Goal: Transaction & Acquisition: Book appointment/travel/reservation

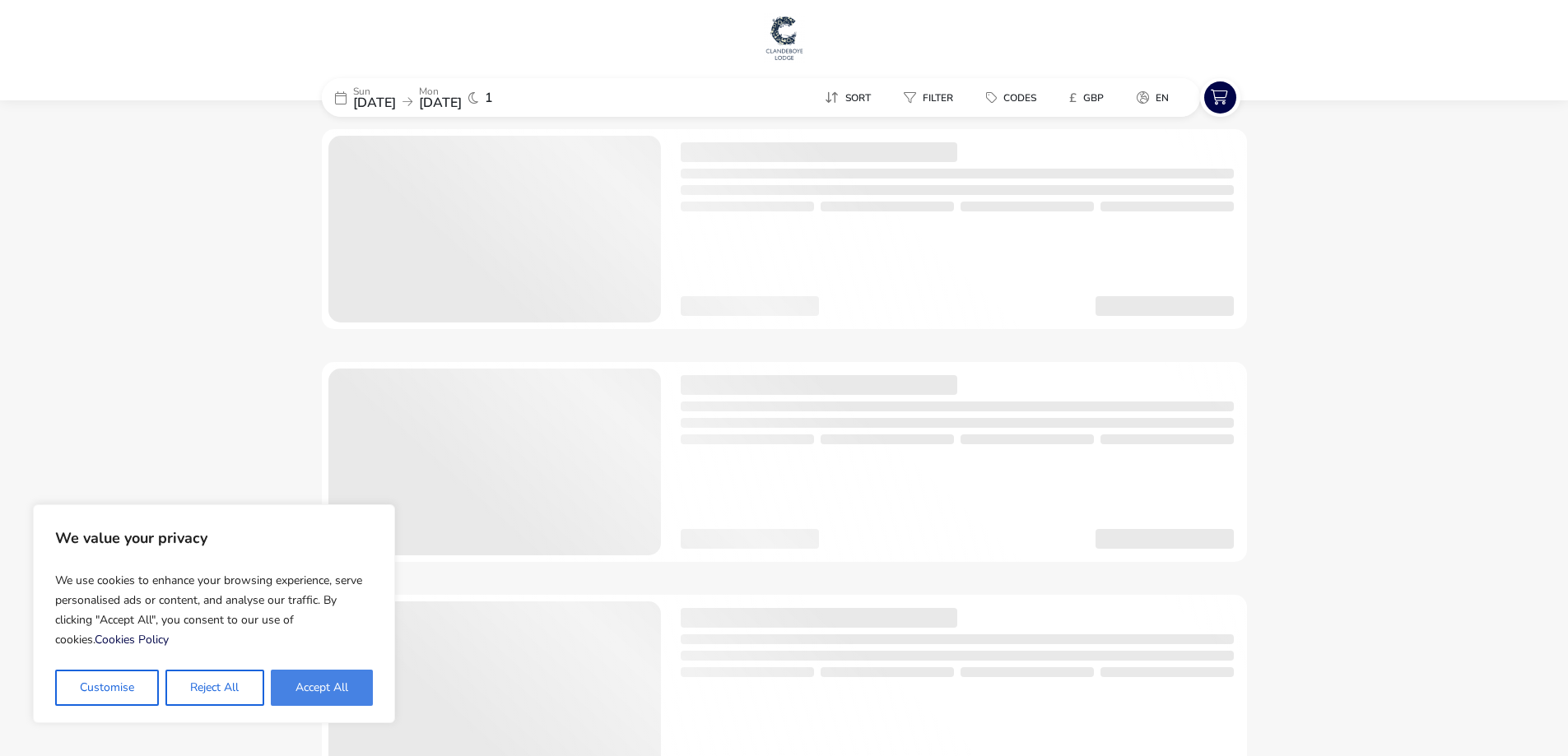
click at [316, 681] on button "Accept All" at bounding box center [321, 688] width 102 height 36
checkbox input "true"
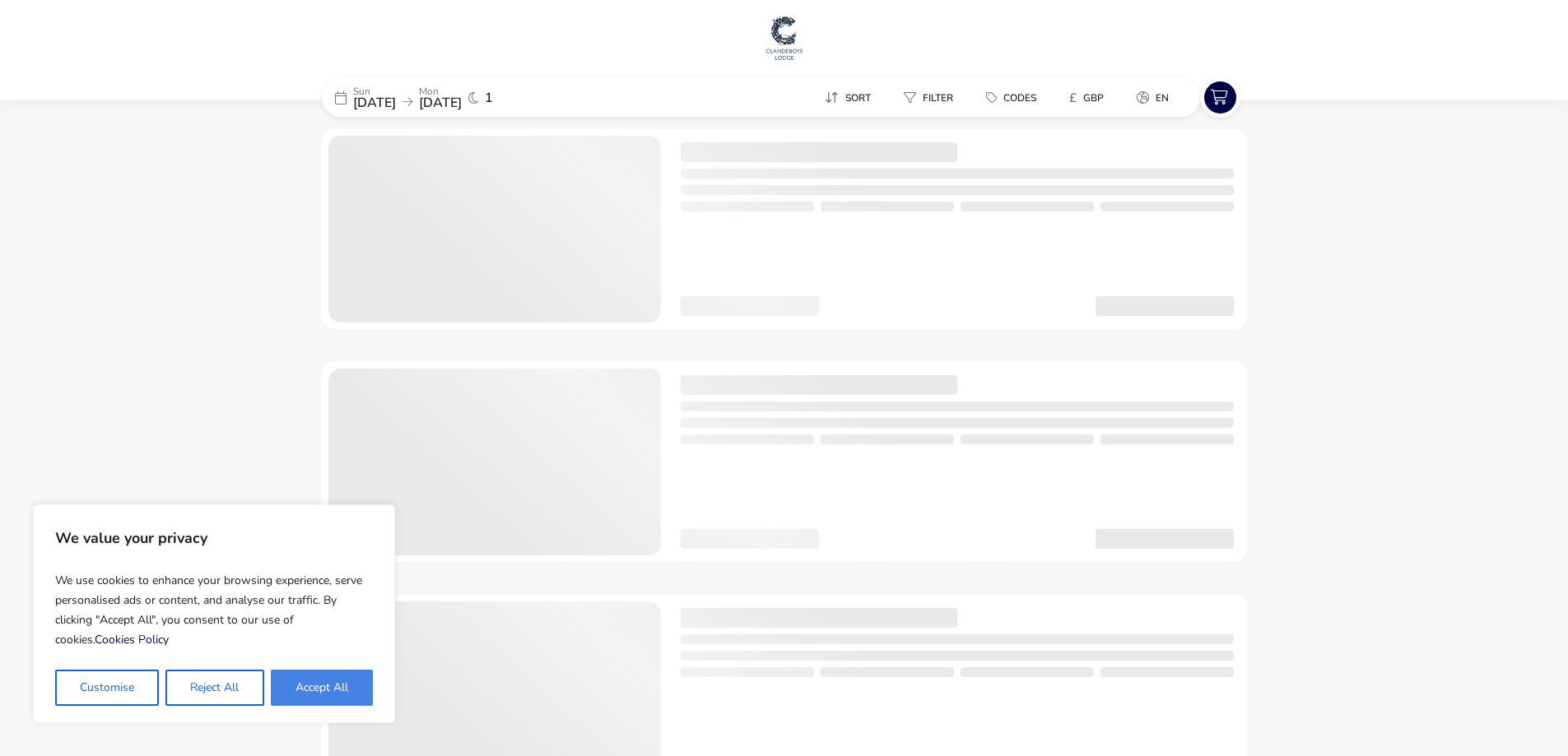
checkbox input "true"
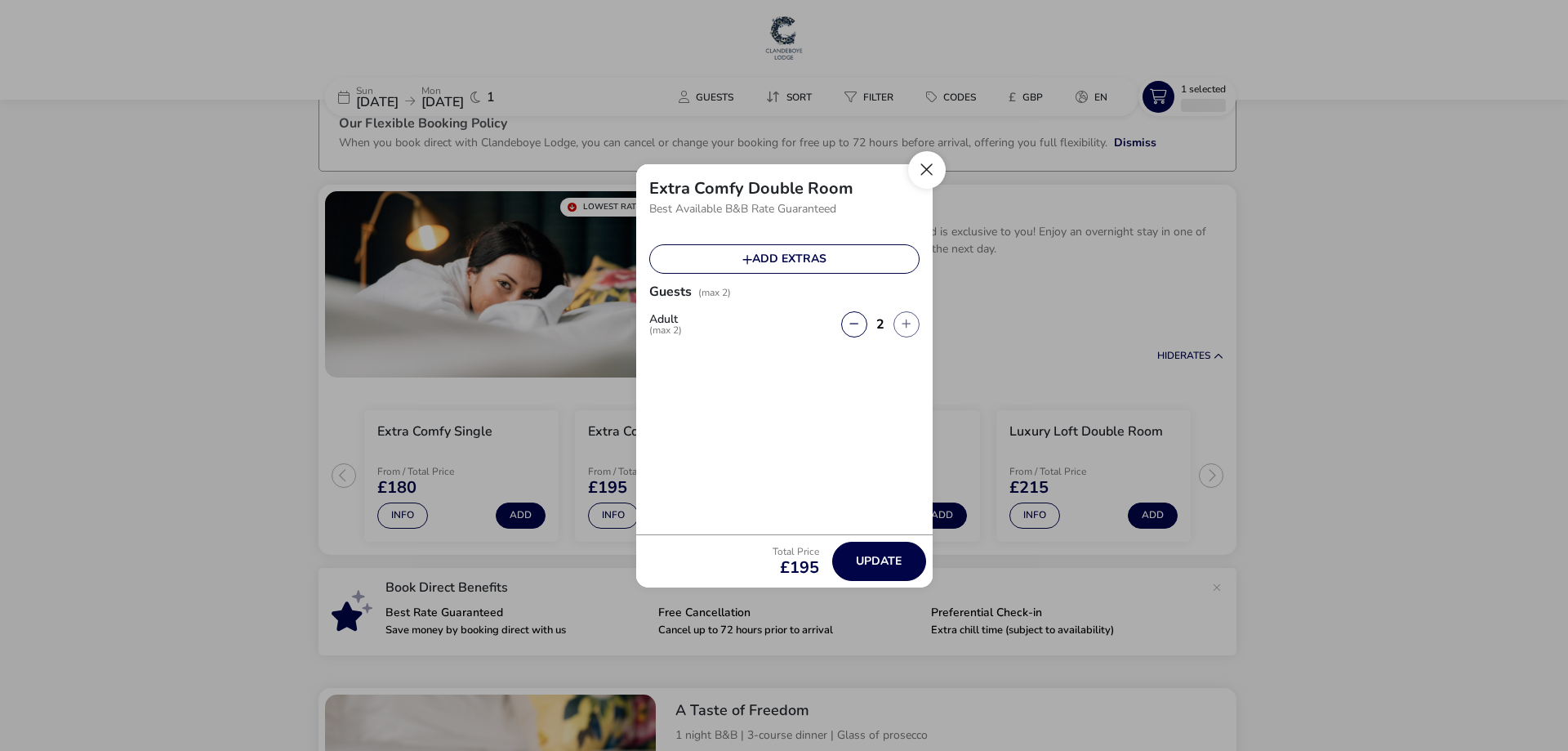
click at [928, 174] on button "Close" at bounding box center [927, 170] width 37 height 38
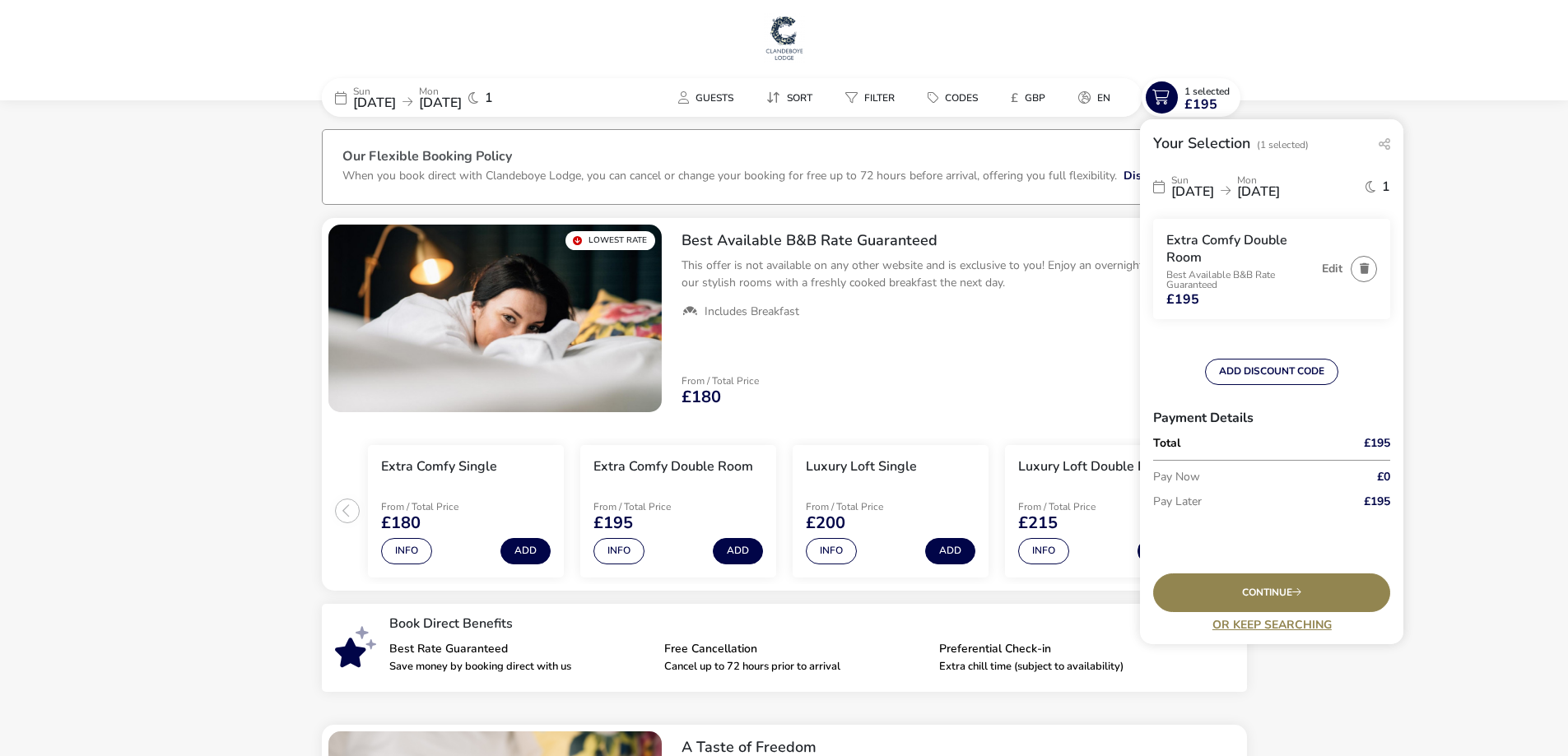
click at [1214, 191] on span "[DATE]" at bounding box center [1192, 191] width 43 height 18
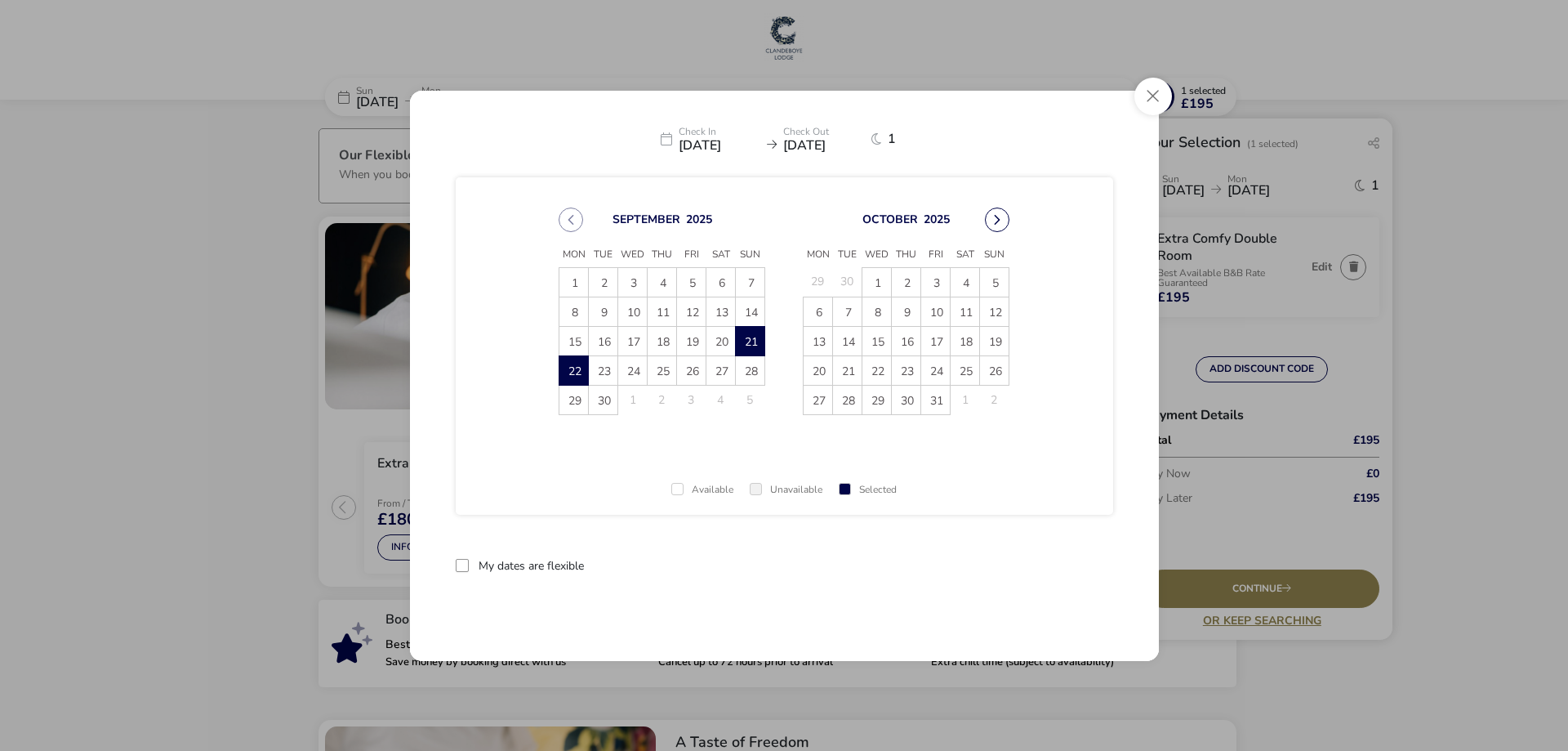
click at [1008, 224] on button "Next Month" at bounding box center [997, 219] width 24 height 24
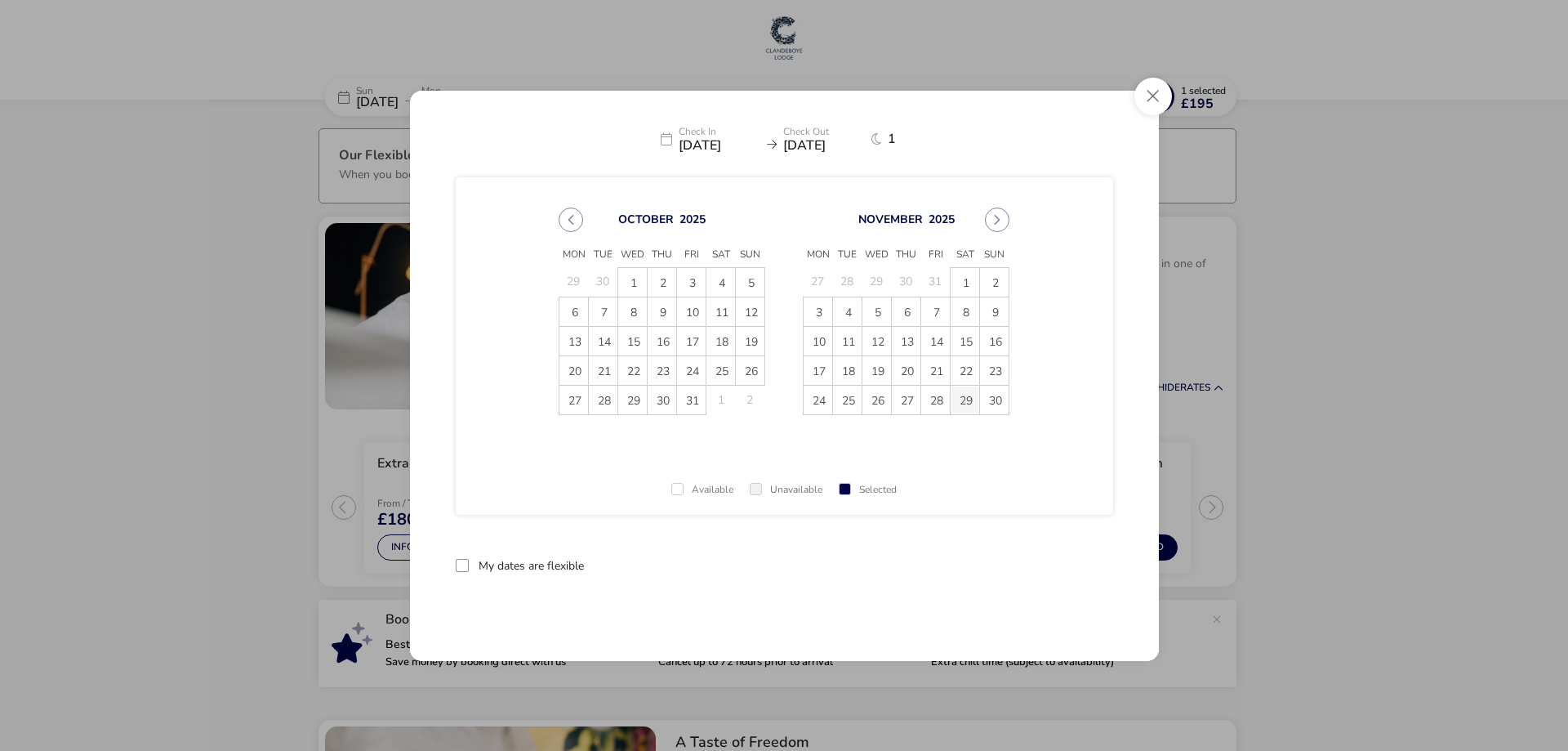
click at [961, 401] on span "29" at bounding box center [965, 400] width 29 height 29
click at [1003, 213] on button "Next Month" at bounding box center [997, 219] width 24 height 24
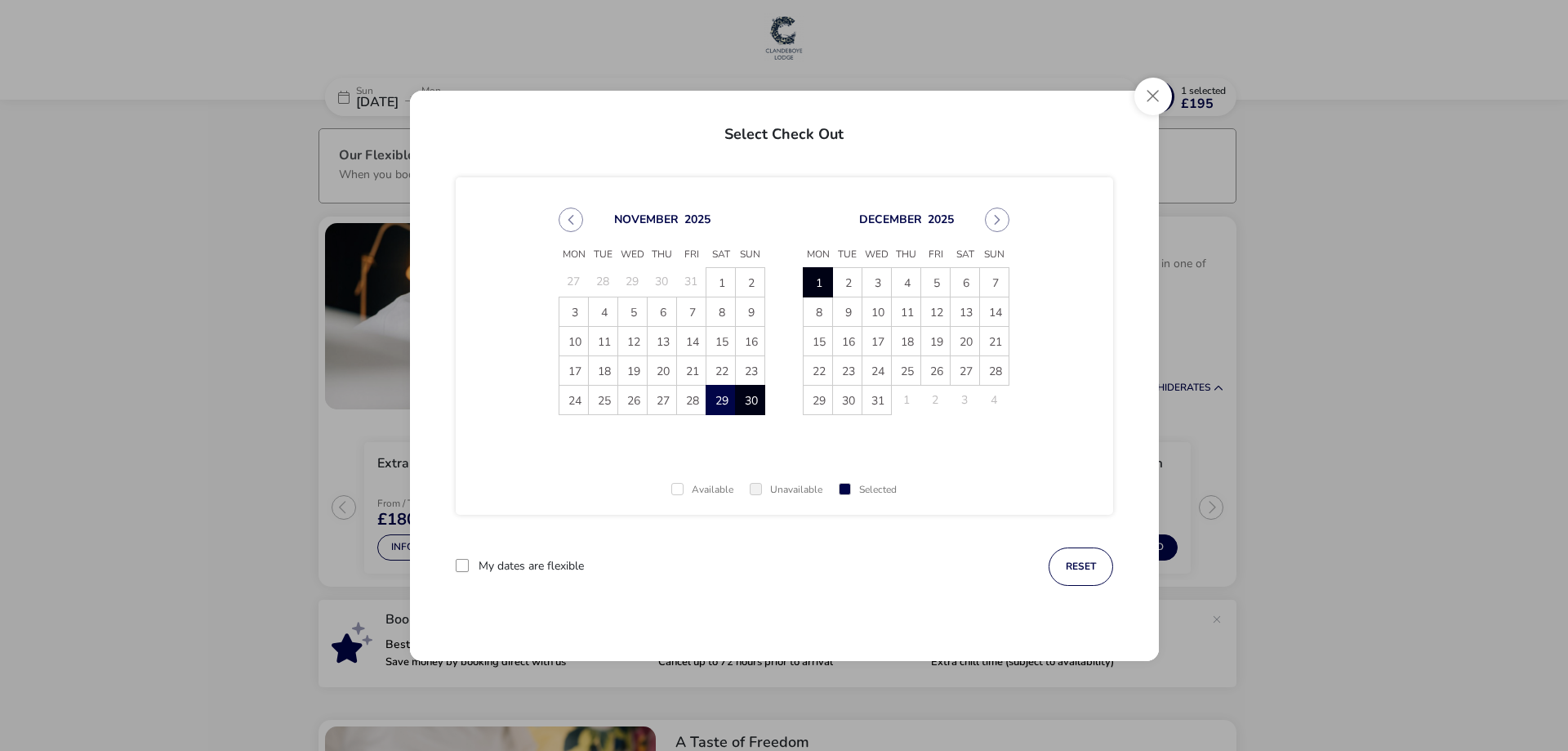
click at [817, 280] on span "1" at bounding box center [818, 282] width 29 height 29
click at [1043, 568] on button "Apply Dates" at bounding box center [1064, 566] width 100 height 38
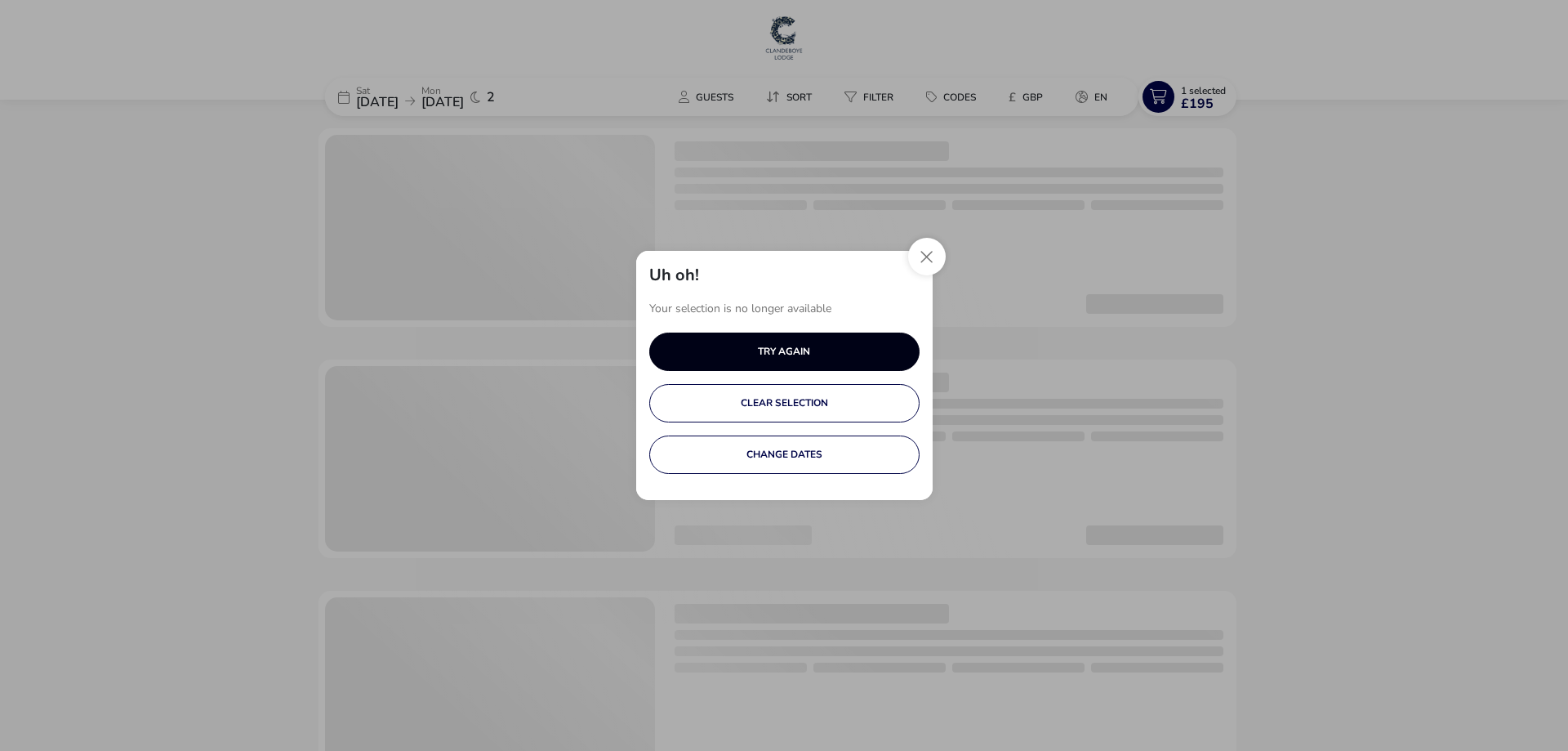
click at [792, 352] on button "TRY AGAIN" at bounding box center [784, 352] width 270 height 38
click at [925, 253] on button "Close" at bounding box center [927, 256] width 37 height 38
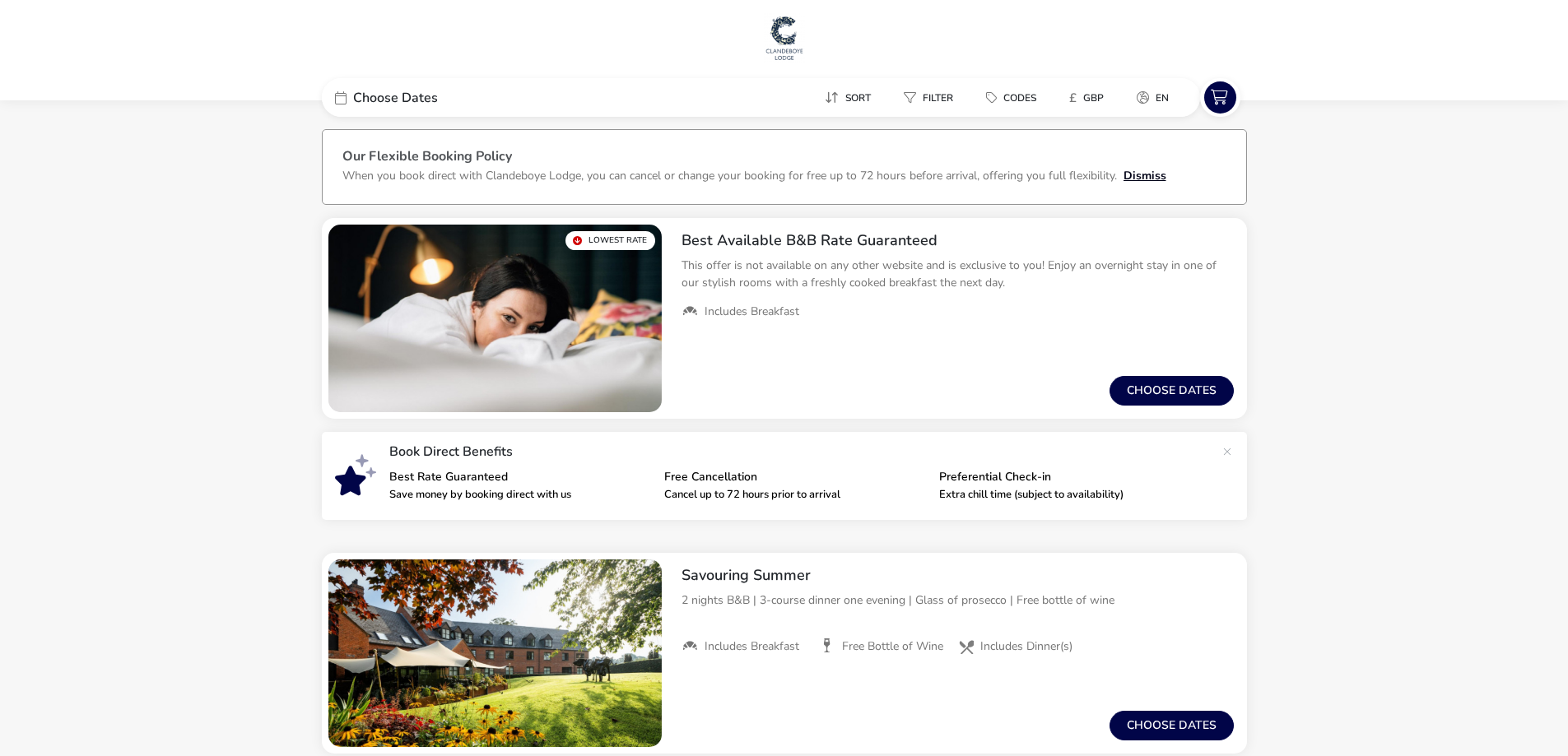
click at [1137, 180] on button "Dismiss" at bounding box center [1145, 175] width 43 height 17
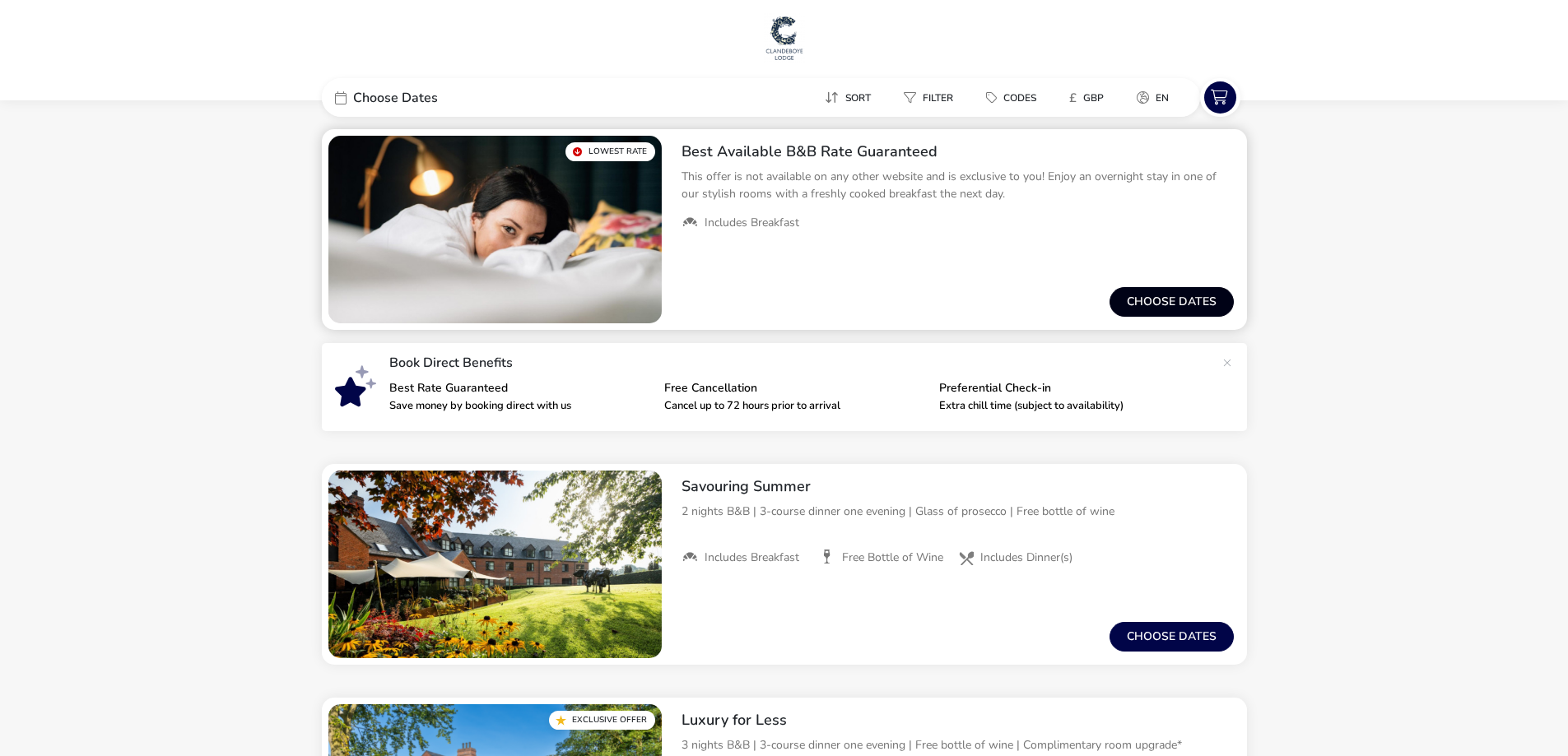
click at [1180, 298] on button "Choose dates" at bounding box center [1172, 301] width 124 height 30
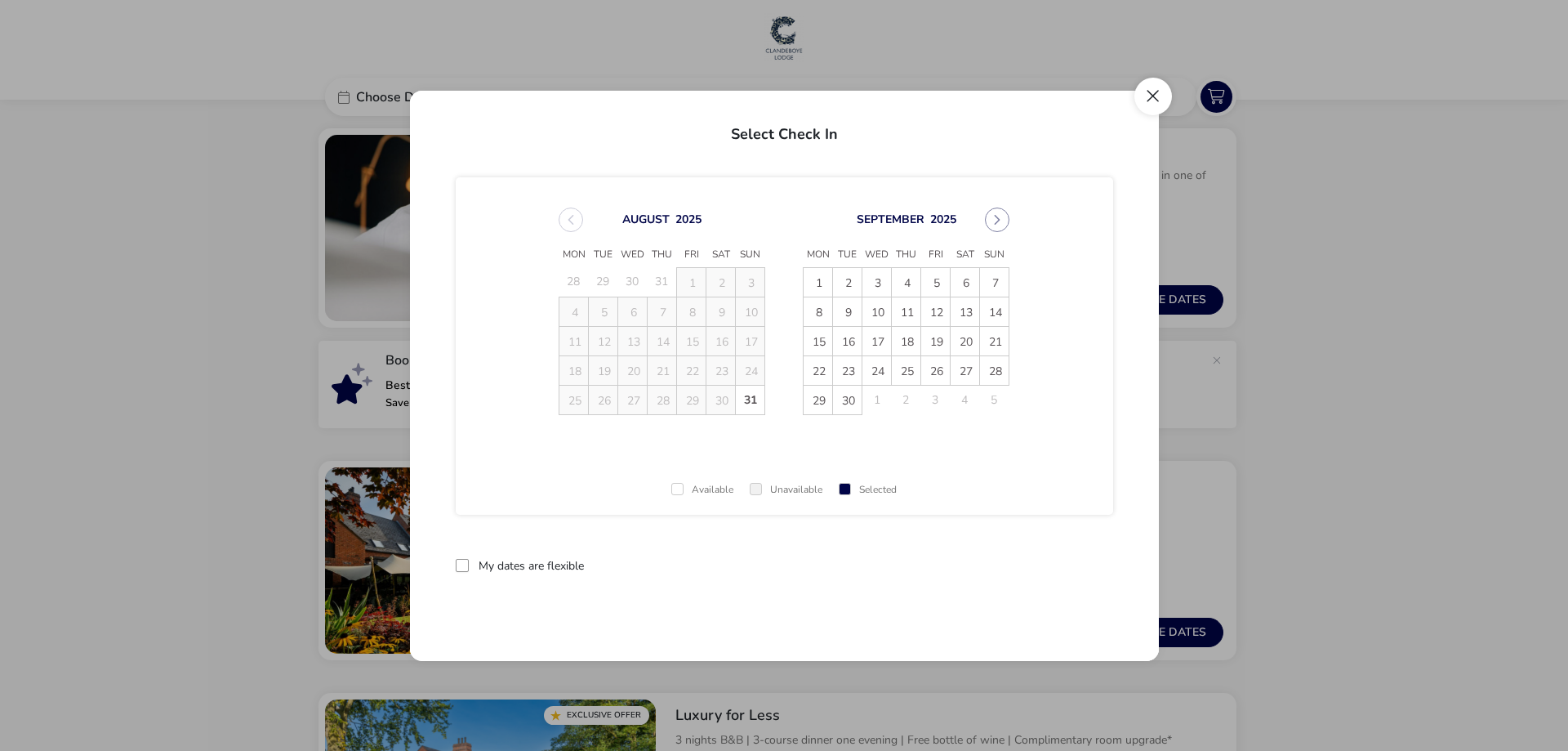
click at [1157, 101] on button "Close" at bounding box center [1153, 96] width 37 height 38
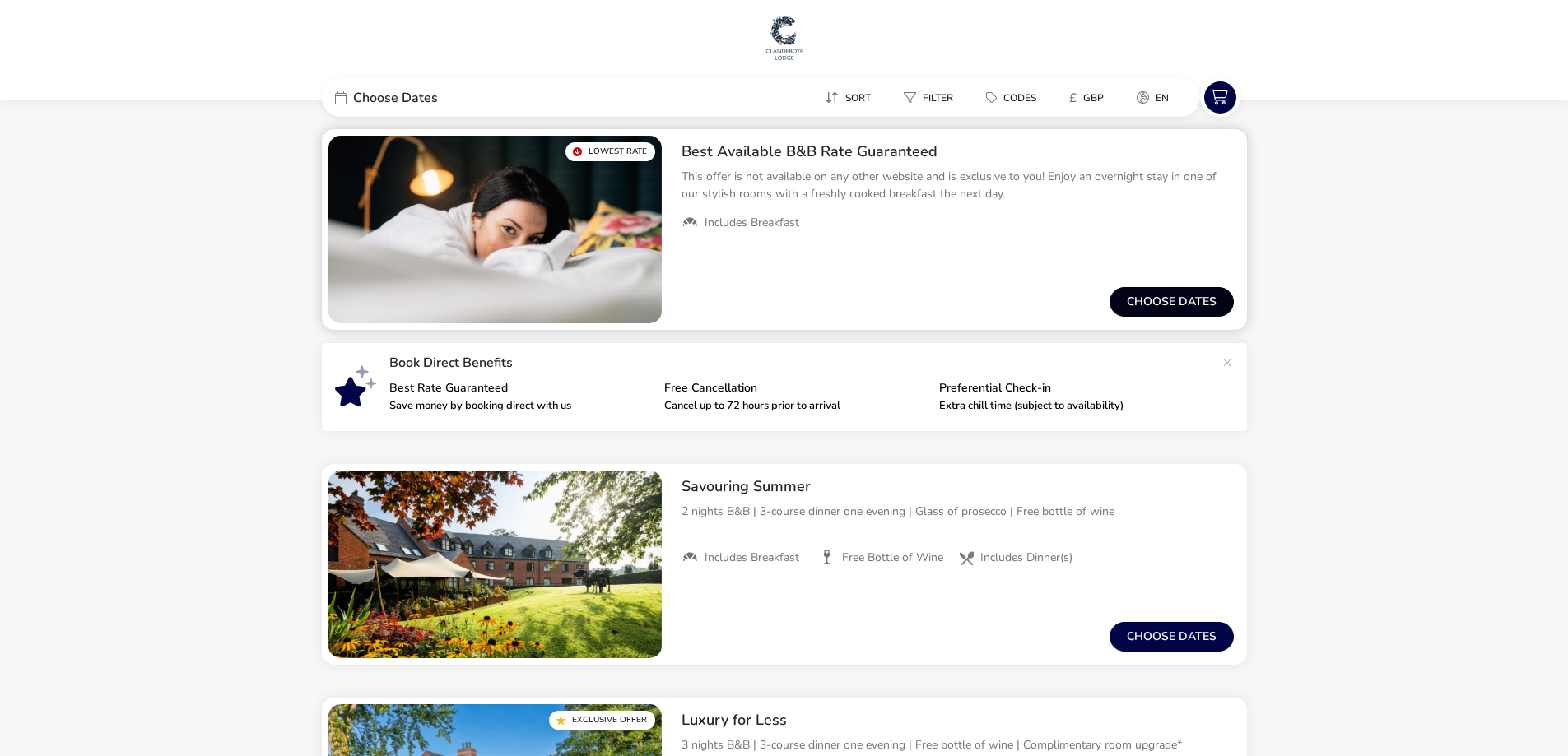
click at [1178, 302] on button "Choose dates" at bounding box center [1172, 301] width 124 height 30
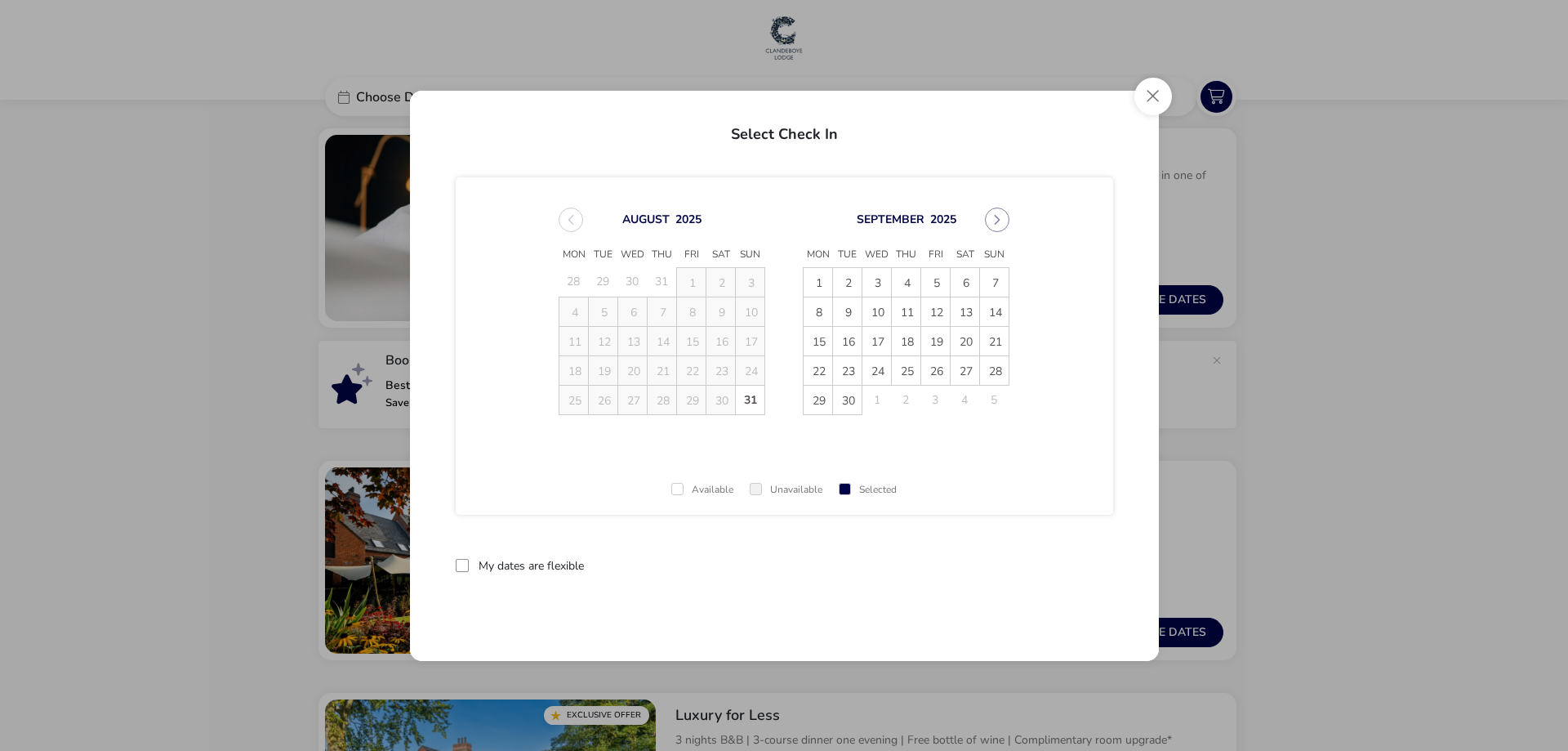
click at [994, 227] on button "Next Month" at bounding box center [997, 219] width 24 height 24
click at [998, 224] on button "Next Month" at bounding box center [997, 219] width 24 height 24
click at [968, 400] on span "29" at bounding box center [965, 400] width 29 height 29
click at [1002, 227] on button "Next Month" at bounding box center [997, 219] width 24 height 24
click at [818, 280] on span "1" at bounding box center [818, 282] width 29 height 29
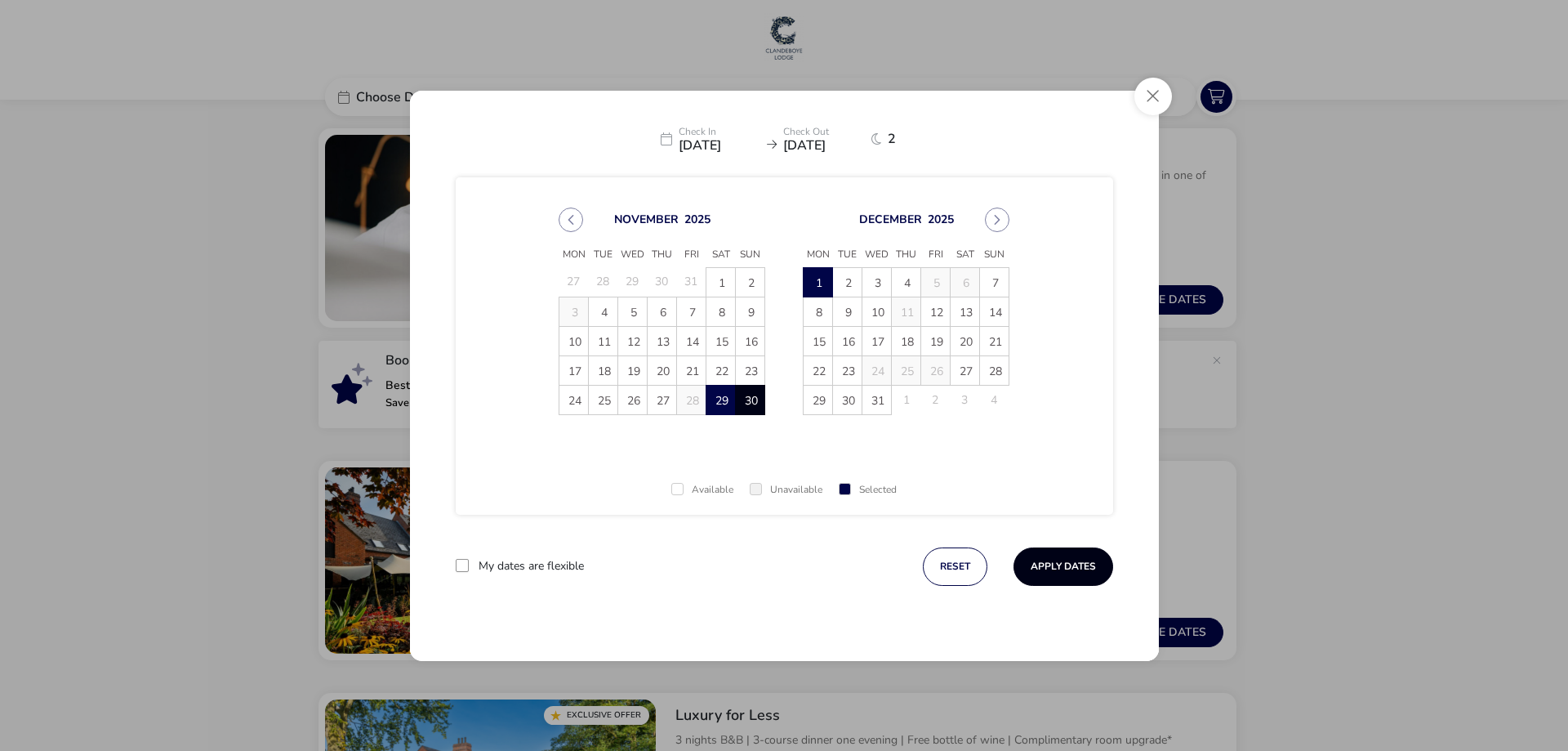
click at [1033, 569] on button "Apply Dates" at bounding box center [1064, 566] width 100 height 38
